Goal: Transaction & Acquisition: Book appointment/travel/reservation

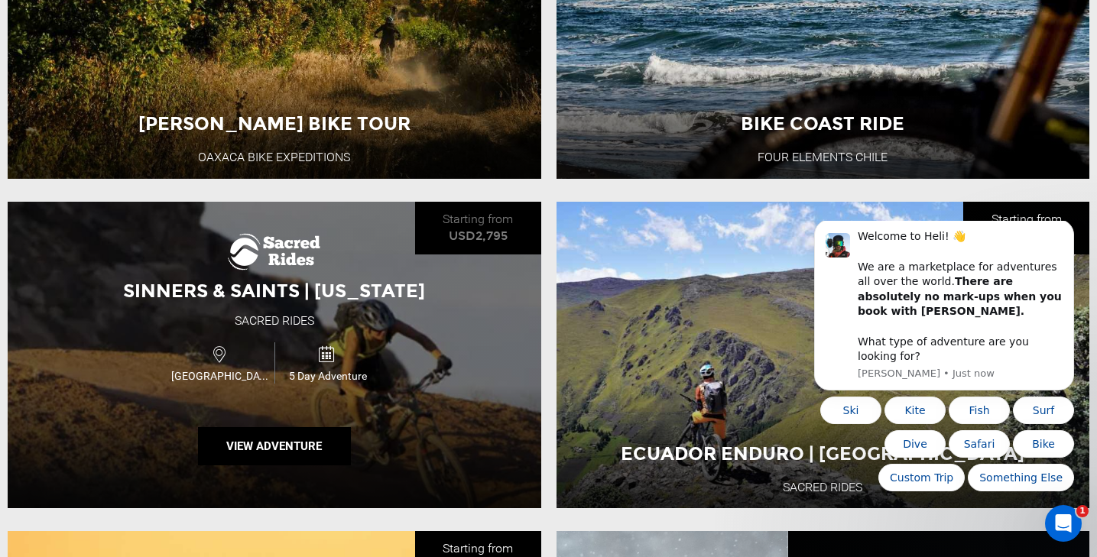
scroll to position [1077, 0]
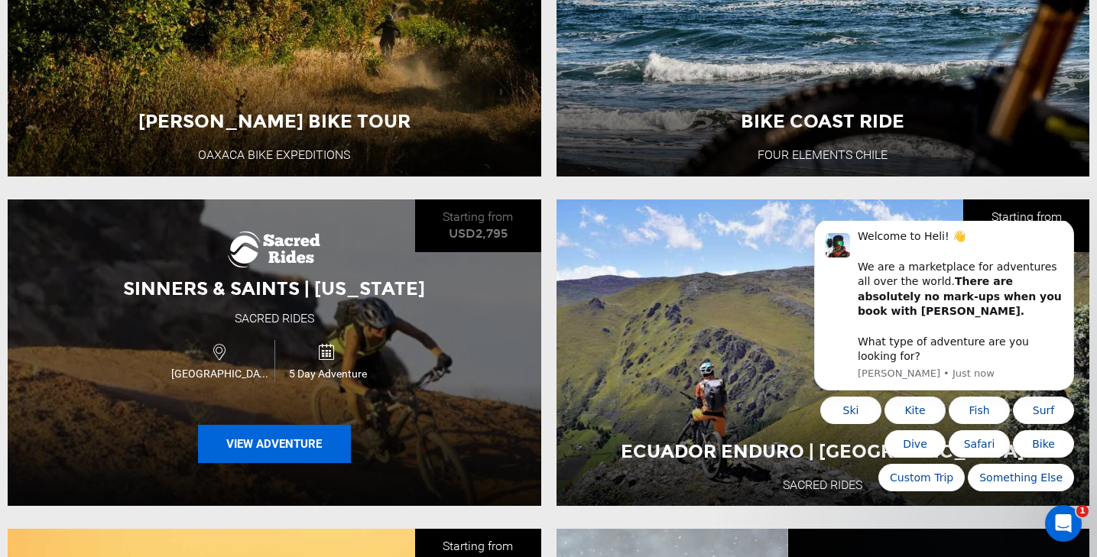
click at [336, 454] on button "View Adventure" at bounding box center [274, 444] width 153 height 38
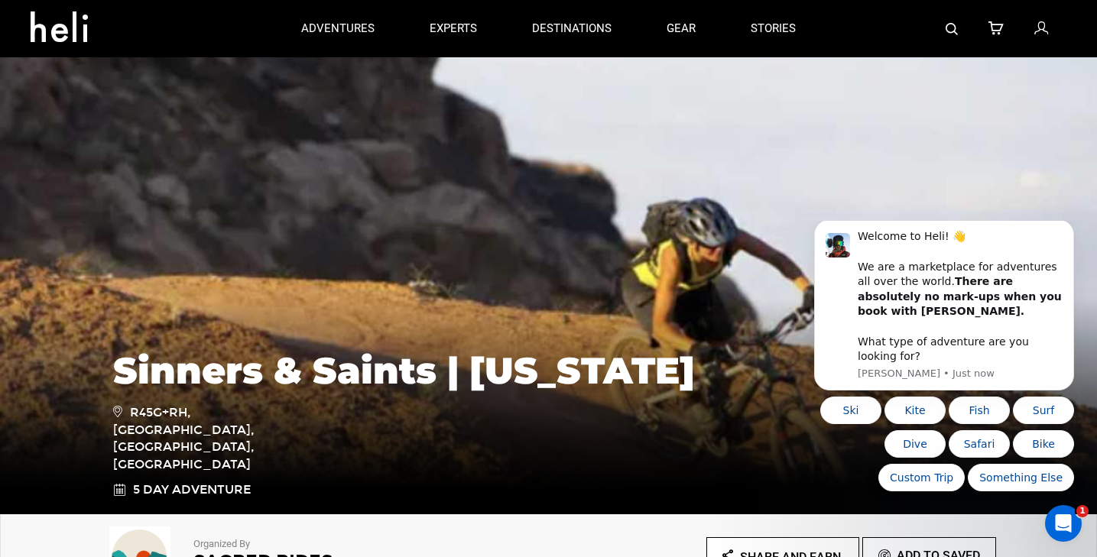
scroll to position [12, 0]
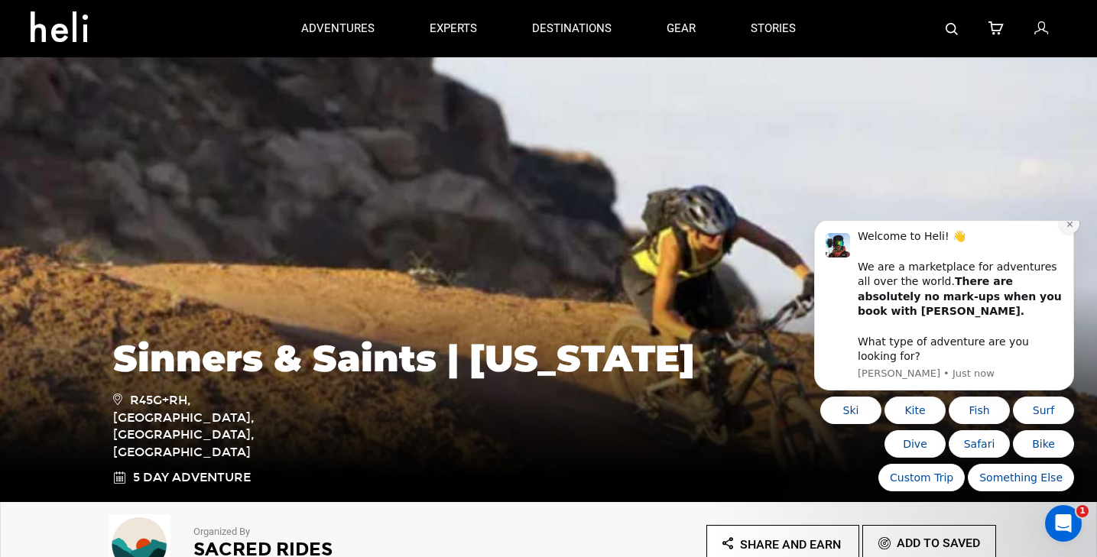
click at [1069, 234] on button "Dismiss notification" at bounding box center [1070, 224] width 20 height 20
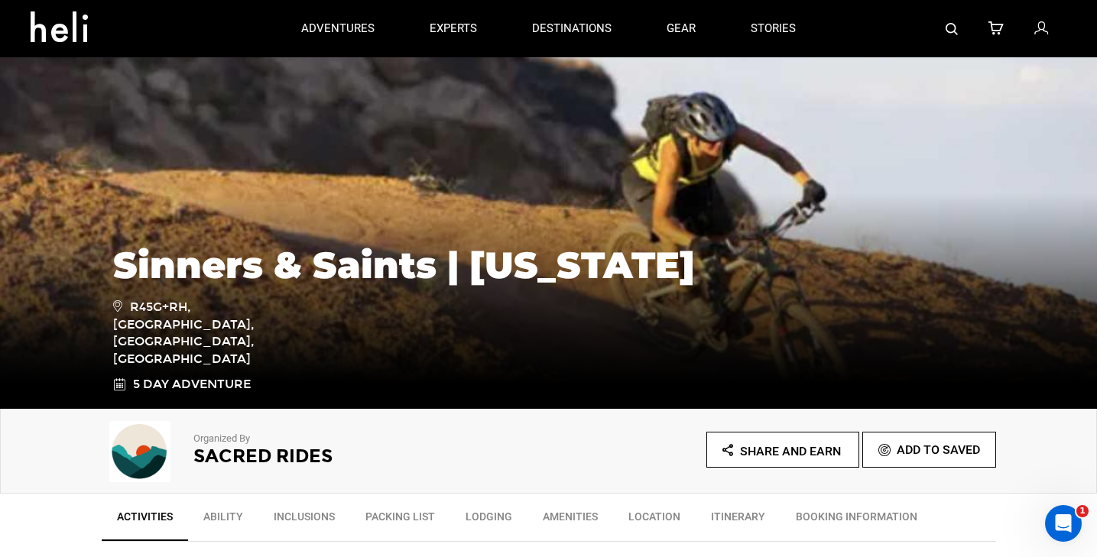
scroll to position [0, 0]
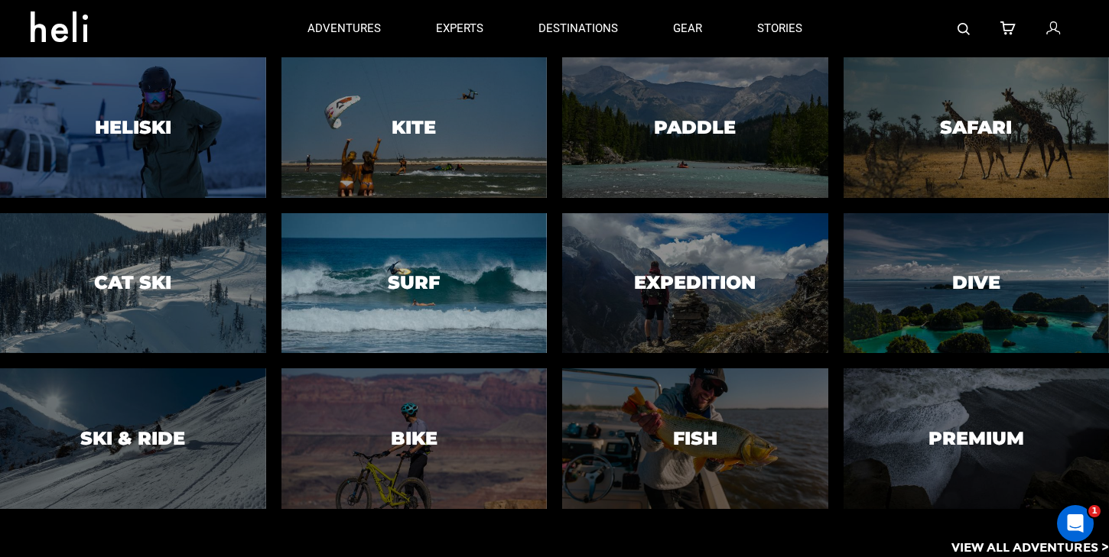
click at [421, 265] on div at bounding box center [413, 283] width 271 height 143
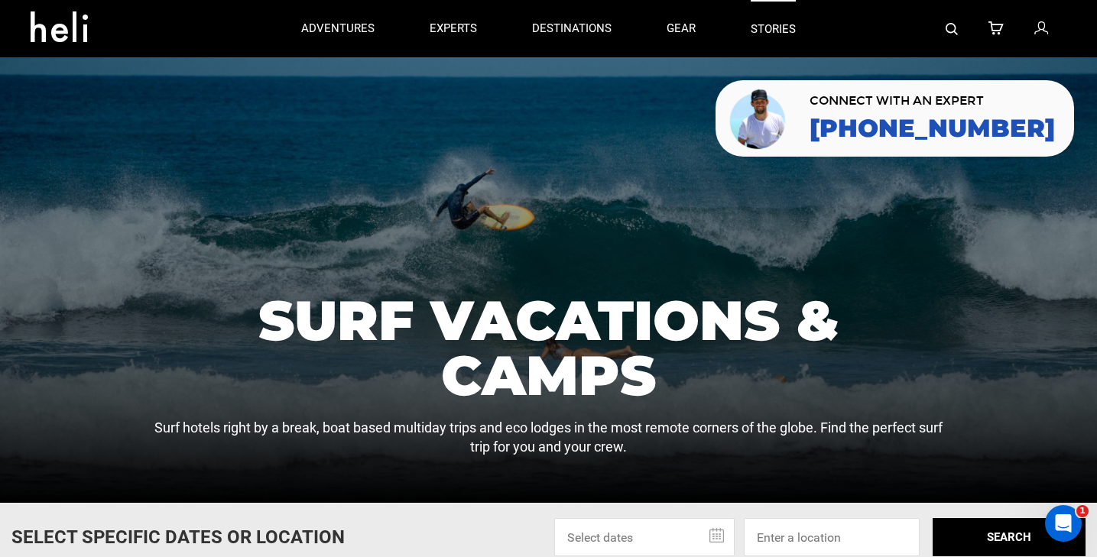
click at [787, 28] on link "stories" at bounding box center [773, 28] width 45 height 57
click at [1047, 23] on icon at bounding box center [1041, 29] width 14 height 20
click at [674, 38] on link "gear" at bounding box center [681, 28] width 29 height 57
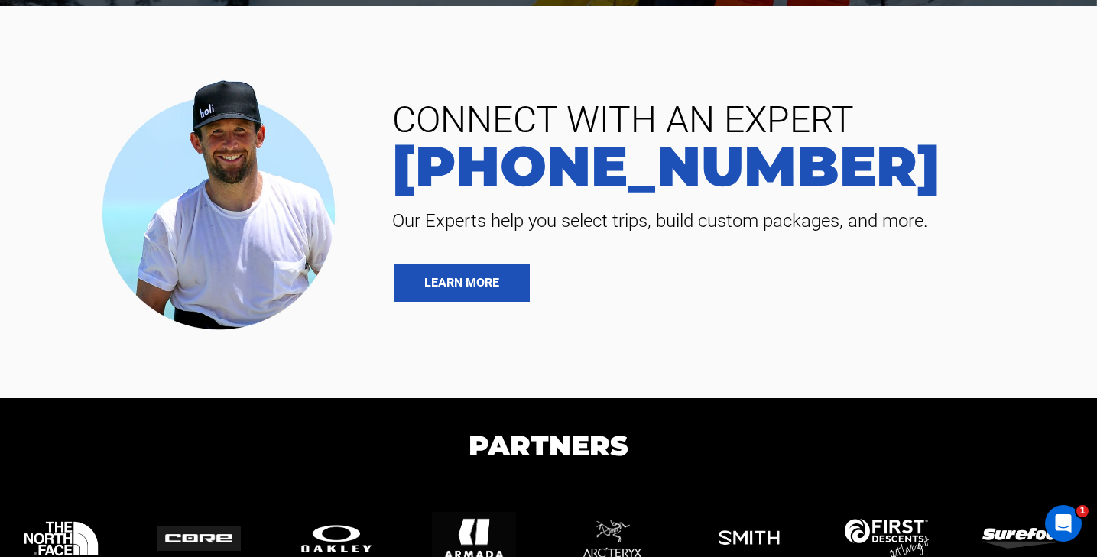
scroll to position [5672, 0]
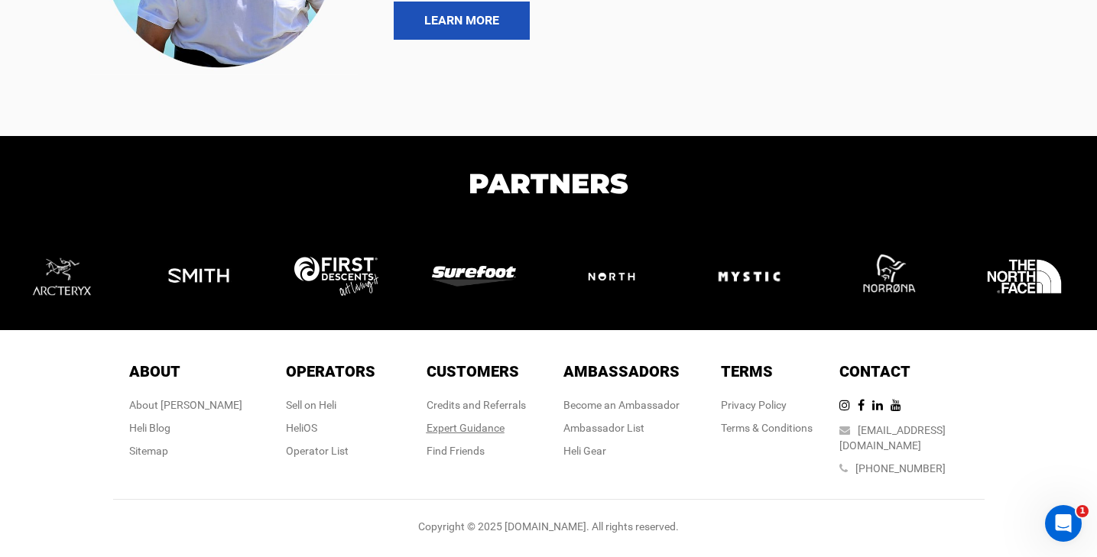
click at [488, 434] on link "Expert Guidance" at bounding box center [466, 428] width 78 height 12
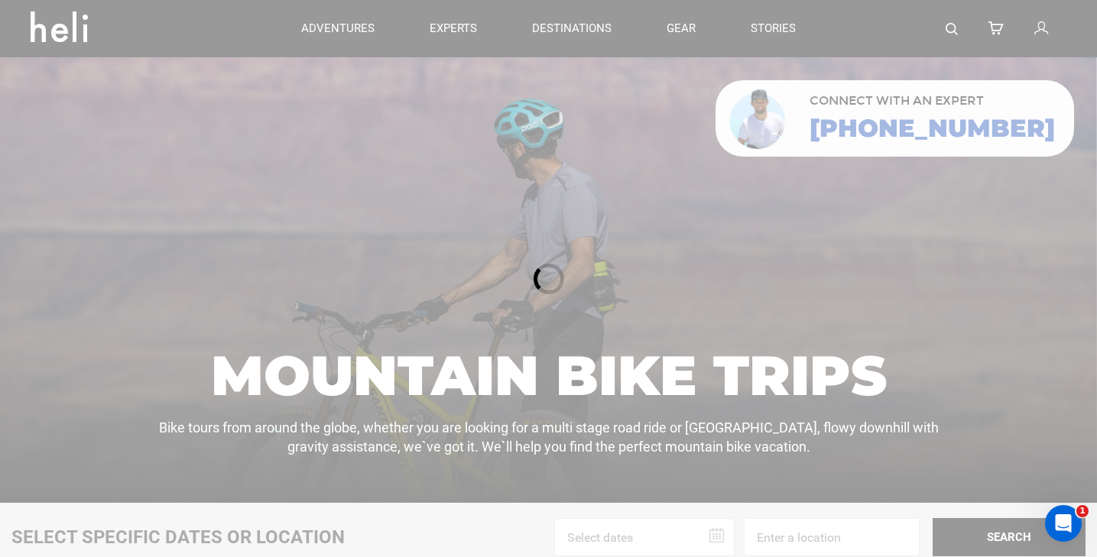
scroll to position [16, 0]
